Goal: Information Seeking & Learning: Learn about a topic

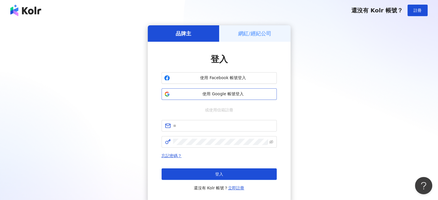
click at [235, 95] on span "使用 Google 帳號登入" at bounding box center [223, 94] width 102 height 6
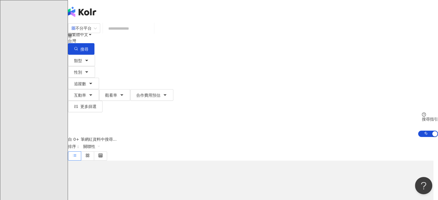
click at [152, 34] on input "search" at bounding box center [128, 28] width 47 height 11
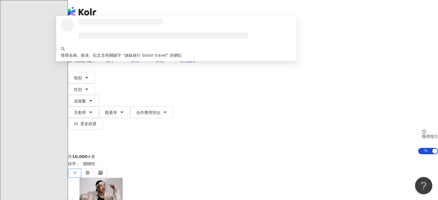
type input "**********"
click at [88, 47] on span "搜尋" at bounding box center [84, 49] width 8 height 5
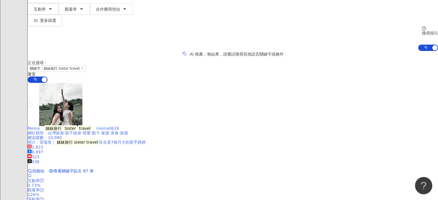
scroll to position [86, 0]
click at [77, 125] on mark "Sister" at bounding box center [70, 128] width 13 height 6
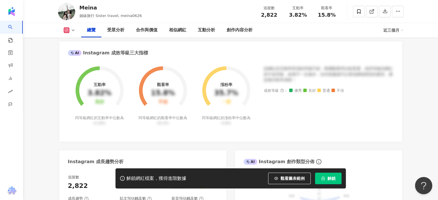
scroll to position [86, 0]
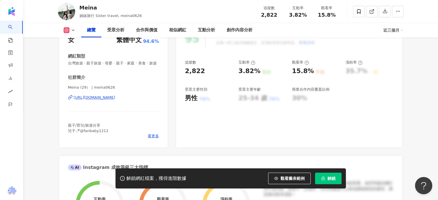
click at [116, 100] on div "[URL][DOMAIN_NAME]" at bounding box center [95, 97] width 42 height 5
